Goal: Task Accomplishment & Management: Manage account settings

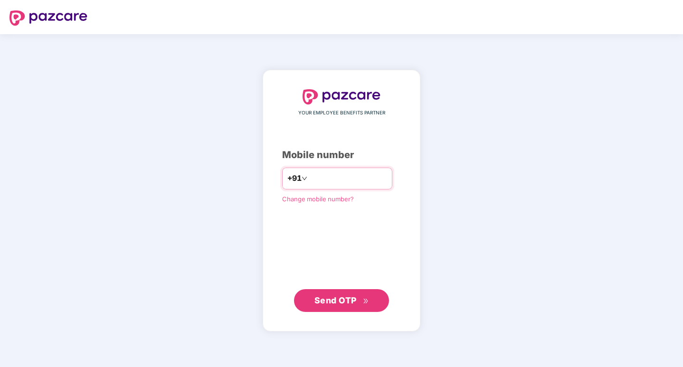
click at [326, 184] on input "number" at bounding box center [348, 178] width 78 height 15
type input "**********"
click at [354, 307] on span "Send OTP" at bounding box center [342, 300] width 55 height 13
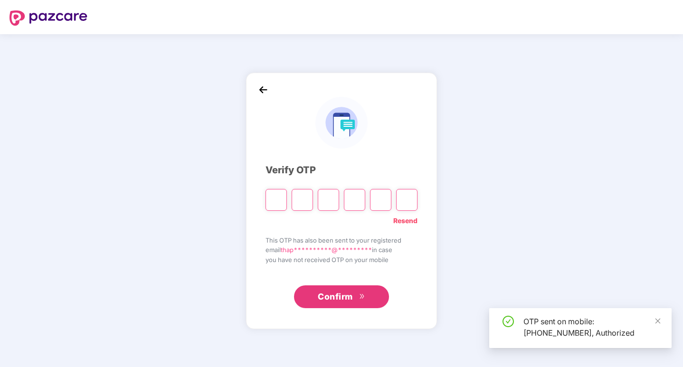
click at [274, 199] on input "Please enter verification code. Digit 1" at bounding box center [276, 200] width 21 height 22
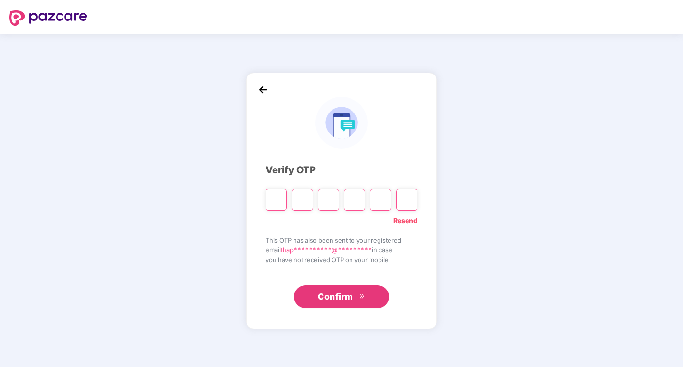
type input "*"
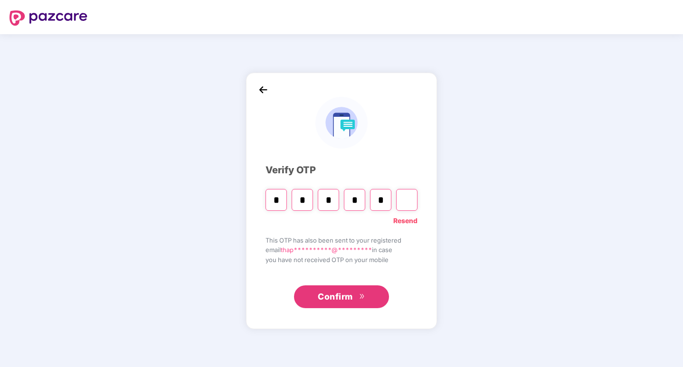
type input "*"
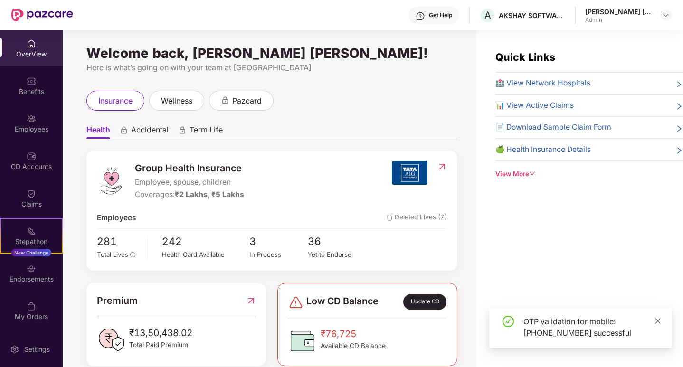
click at [657, 324] on icon "close" at bounding box center [658, 321] width 7 height 7
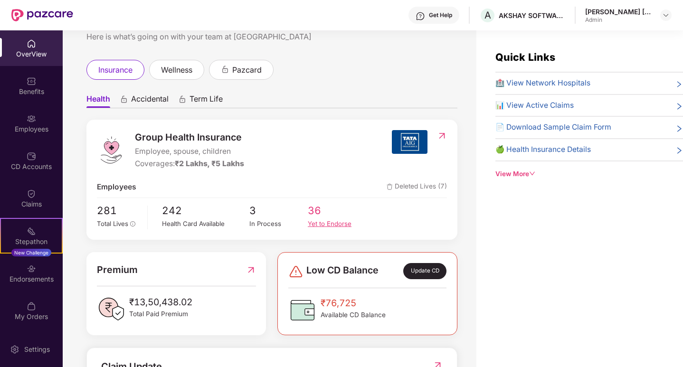
scroll to position [48, 0]
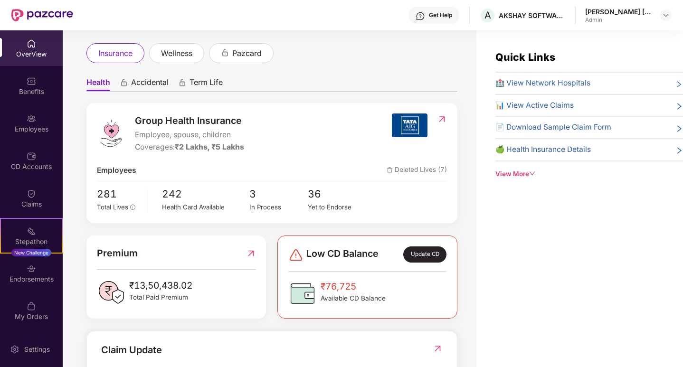
click at [386, 181] on div at bounding box center [272, 181] width 350 height 0
click at [385, 180] on div "Group Health Insurance Employee, spouse, children Coverages: ₹2 Lakhs, ₹5 Lakhs…" at bounding box center [271, 163] width 371 height 120
click at [382, 178] on div "Group Health Insurance Employee, spouse, children Coverages: ₹2 Lakhs, ₹5 Lakhs…" at bounding box center [271, 163] width 371 height 120
click at [326, 247] on span "Low CD Balance" at bounding box center [343, 255] width 72 height 16
